Goal: Information Seeking & Learning: Learn about a topic

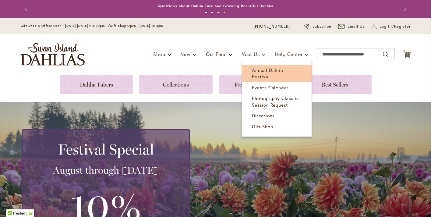
click at [264, 68] on span "Annual Dahlia Festival" at bounding box center [267, 73] width 31 height 12
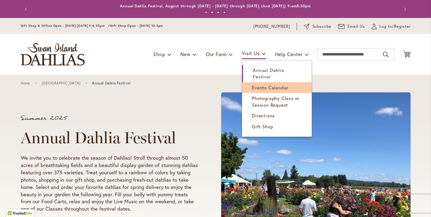
click at [256, 87] on span "Events Calendar" at bounding box center [270, 87] width 37 height 6
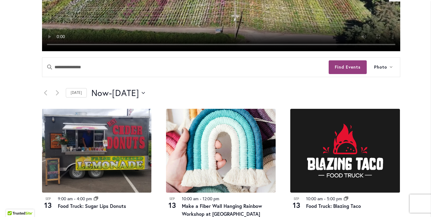
scroll to position [236, 0]
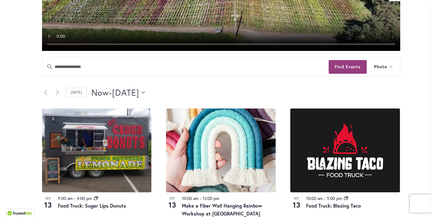
click at [145, 91] on button "Now Now - [DATE] September 14" at bounding box center [118, 92] width 54 height 12
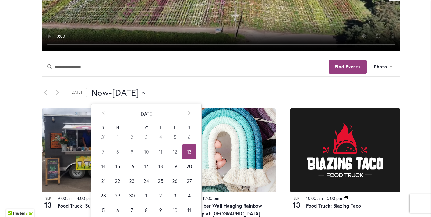
click at [191, 152] on td "13" at bounding box center [189, 151] width 14 height 15
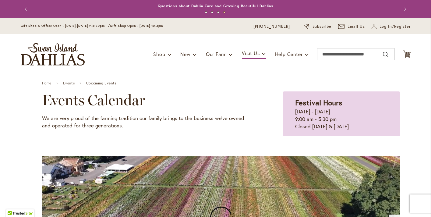
scroll to position [0, 0]
